Goal: Find specific page/section: Find specific page/section

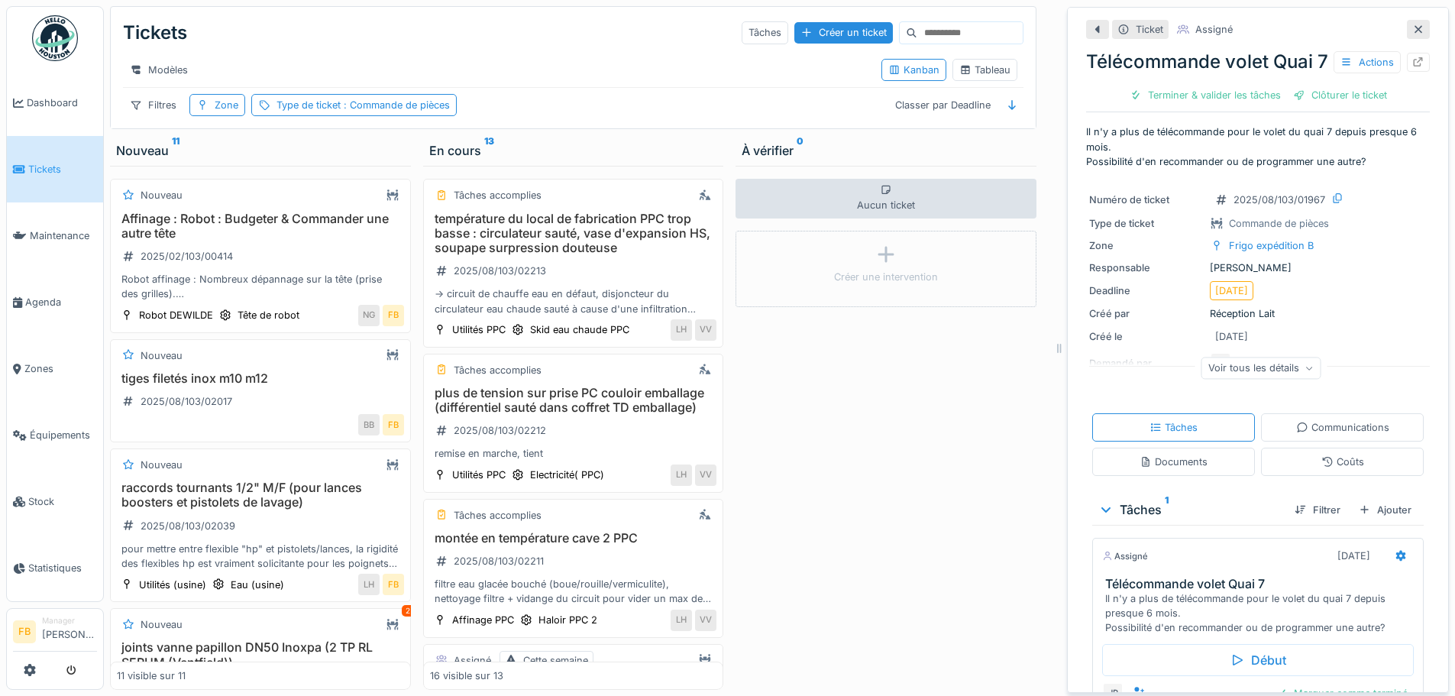
scroll to position [117, 0]
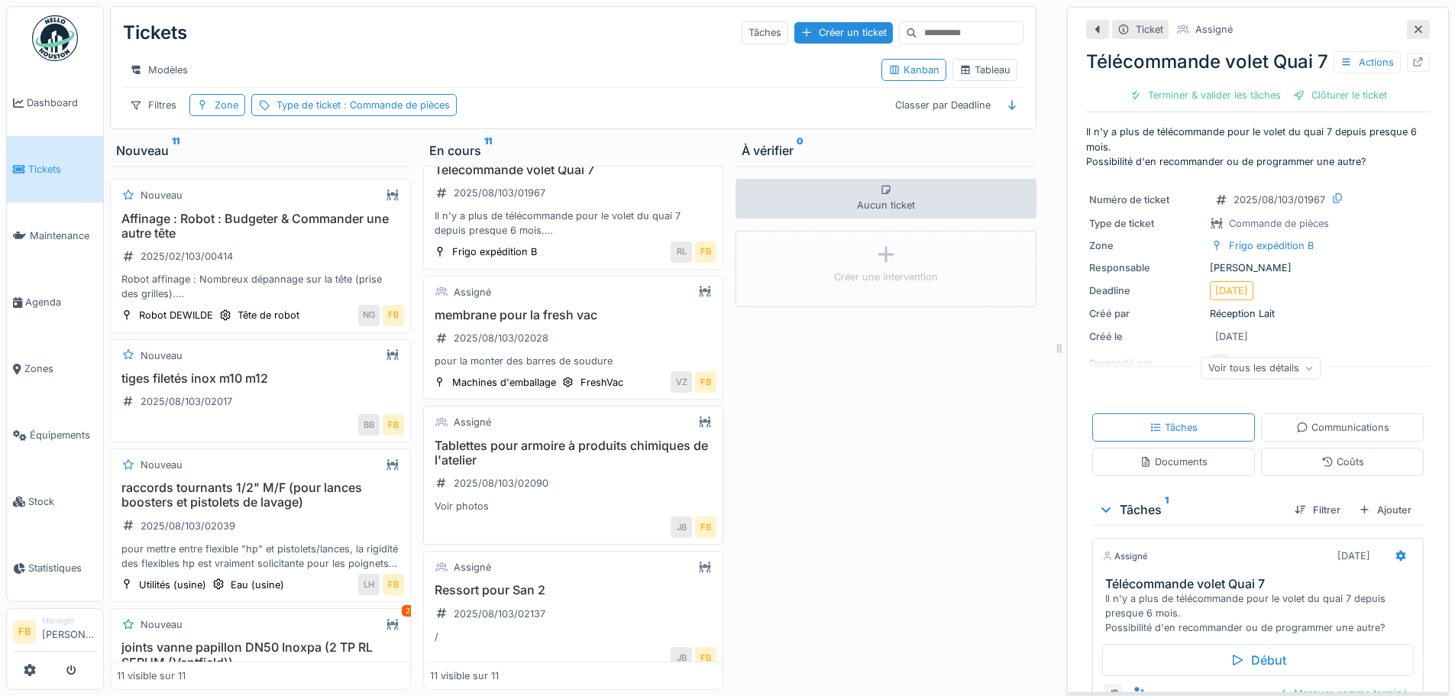
scroll to position [889, 0]
click at [560, 311] on h3 "membrane pour la fresh vac" at bounding box center [573, 315] width 287 height 15
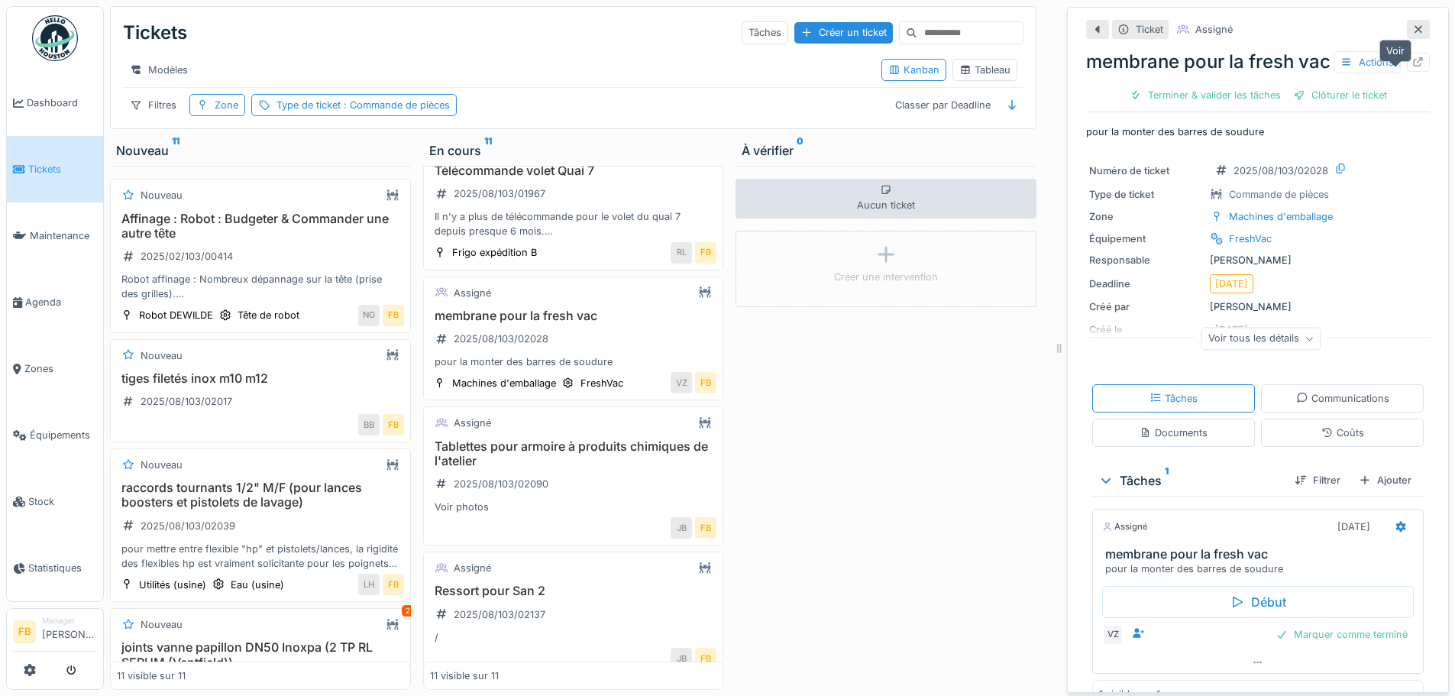
click at [1407, 59] on div at bounding box center [1418, 62] width 23 height 19
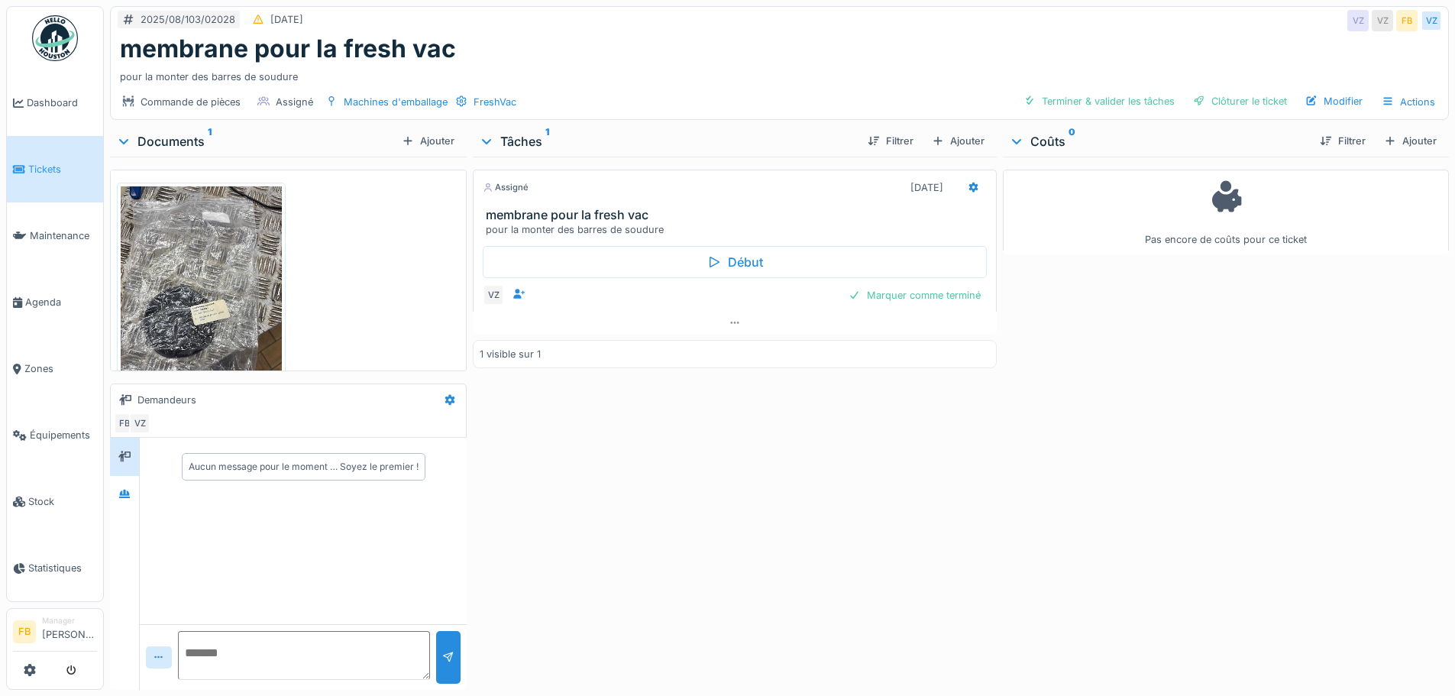
click at [192, 296] on img at bounding box center [201, 293] width 161 height 215
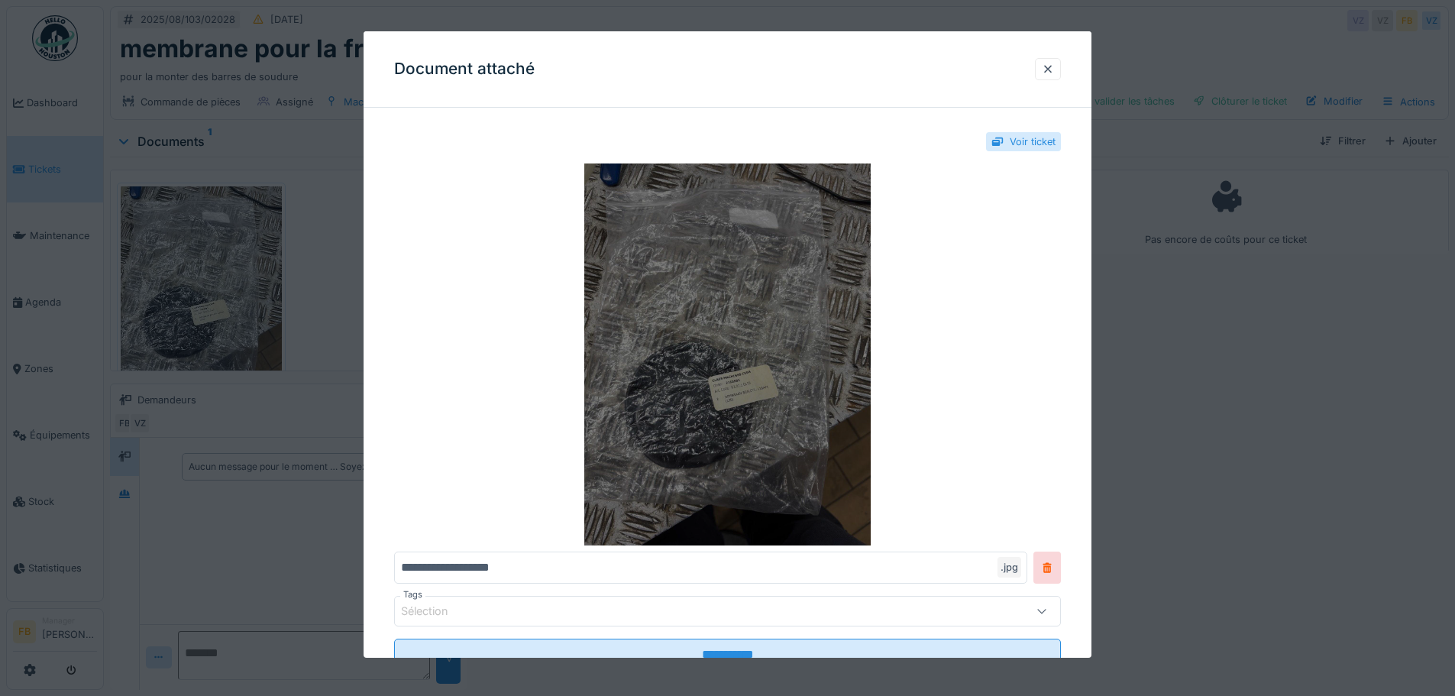
click at [729, 392] on img at bounding box center [727, 354] width 667 height 382
